Goal: Information Seeking & Learning: Learn about a topic

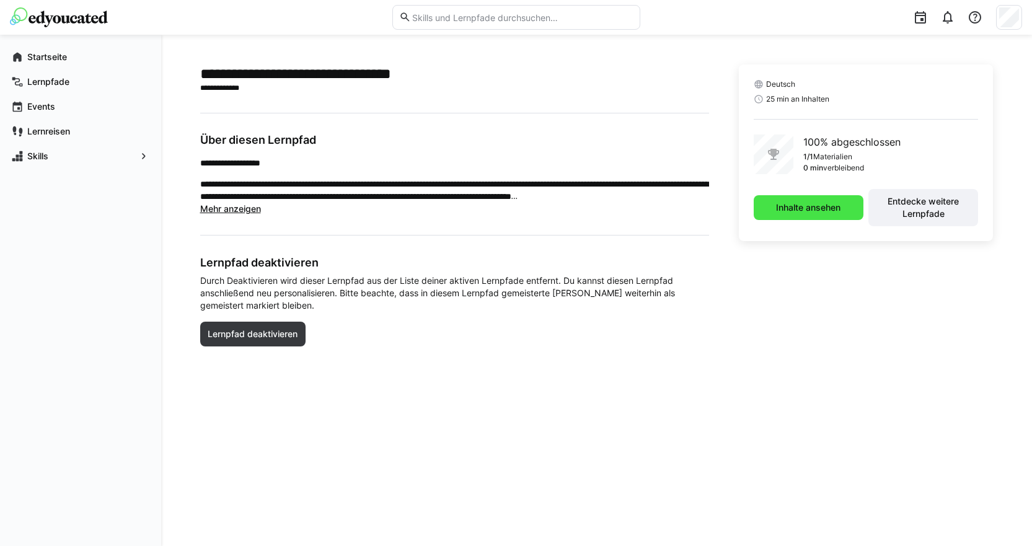
click at [781, 208] on span "Inhalte ansehen" at bounding box center [809, 208] width 68 height 12
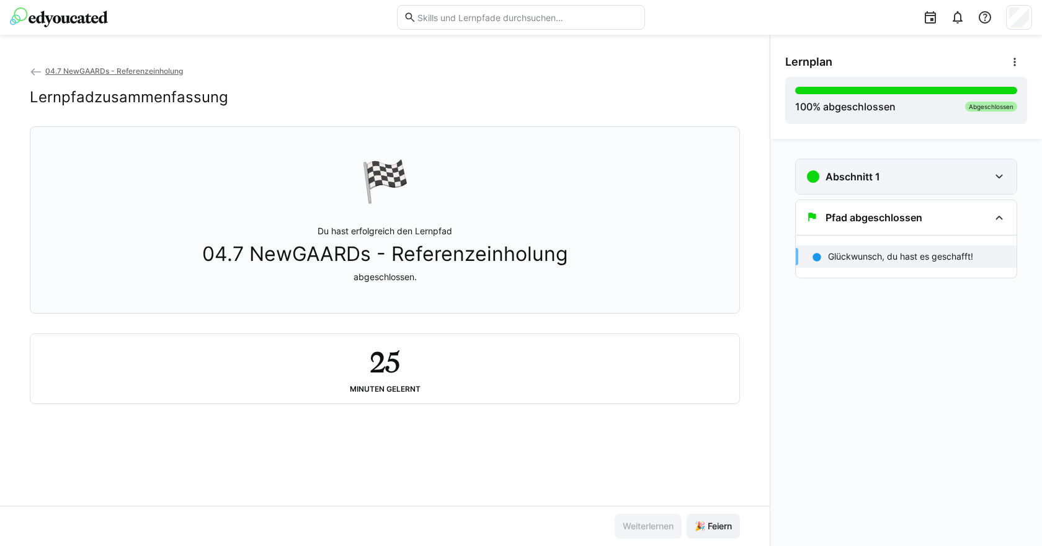
click at [851, 182] on h3 "Abschnitt 1" at bounding box center [852, 177] width 55 height 12
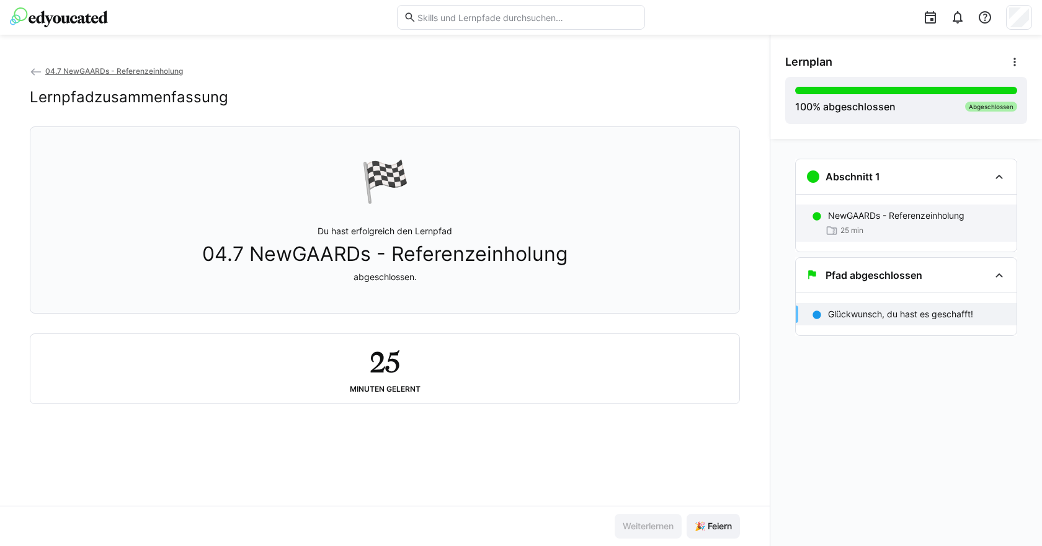
click at [854, 211] on p "NewGAARDs - Referenzeinholung" at bounding box center [896, 216] width 136 height 12
